Goal: Information Seeking & Learning: Learn about a topic

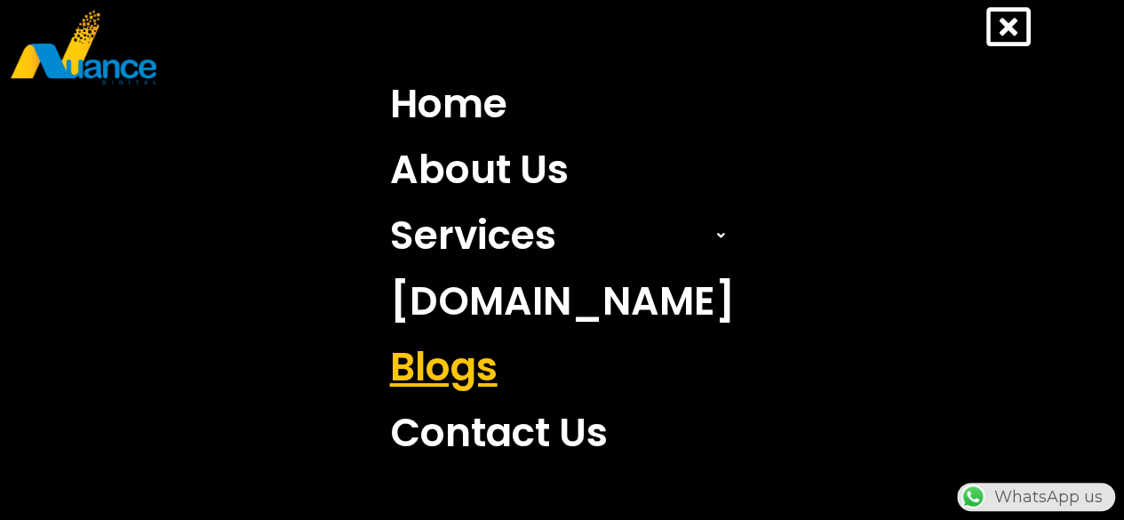
click at [510, 368] on link "Blogs" at bounding box center [563, 367] width 372 height 66
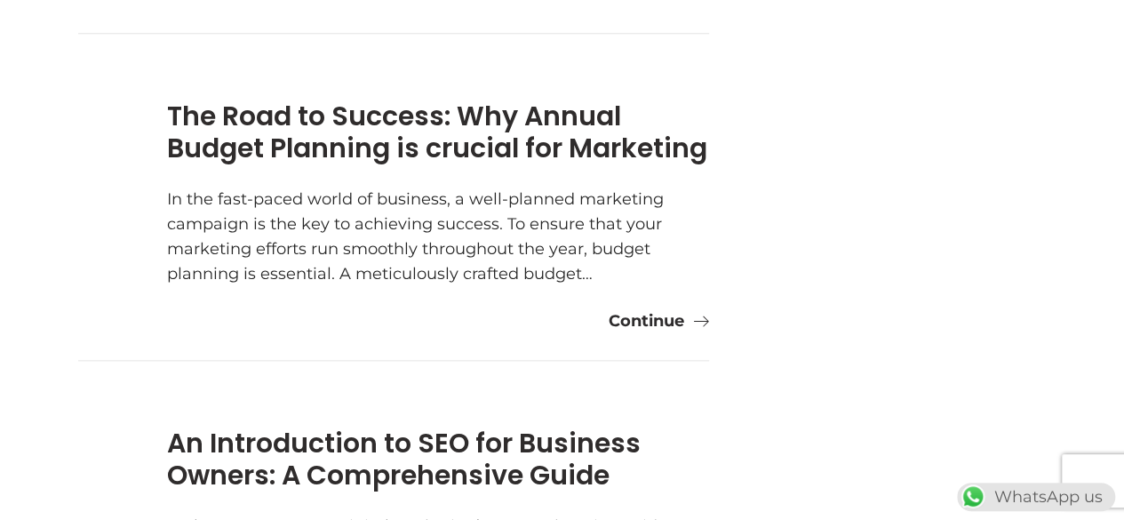
scroll to position [878, 0]
